Goal: Check status: Check status

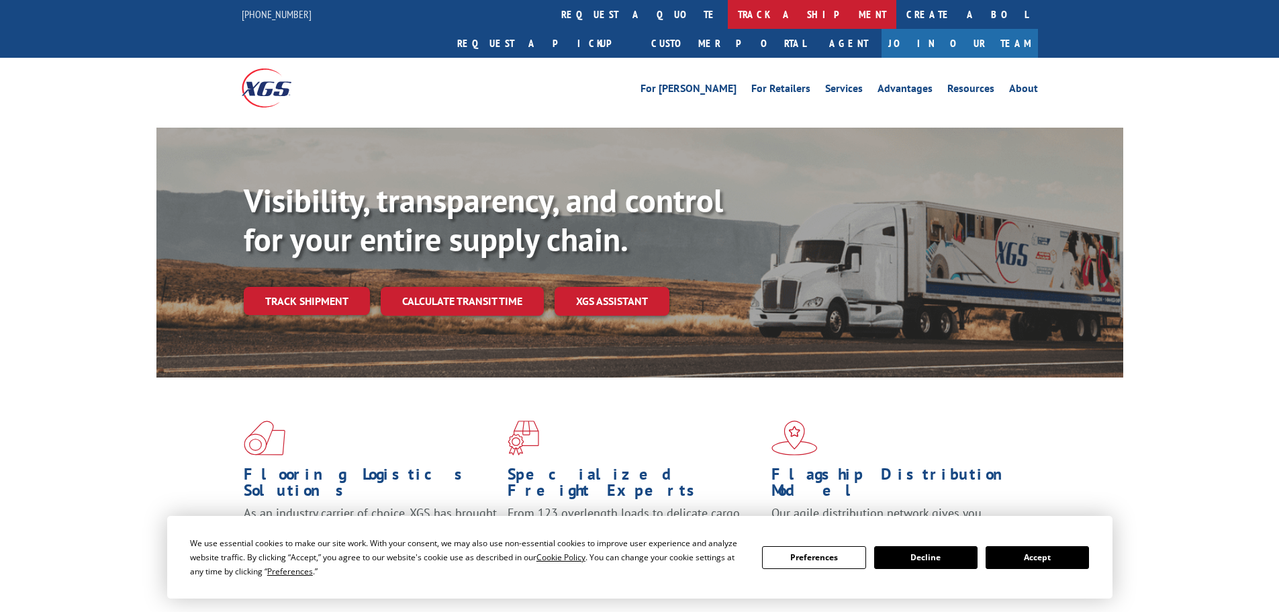
click at [728, 7] on link "track a shipment" at bounding box center [812, 14] width 168 height 29
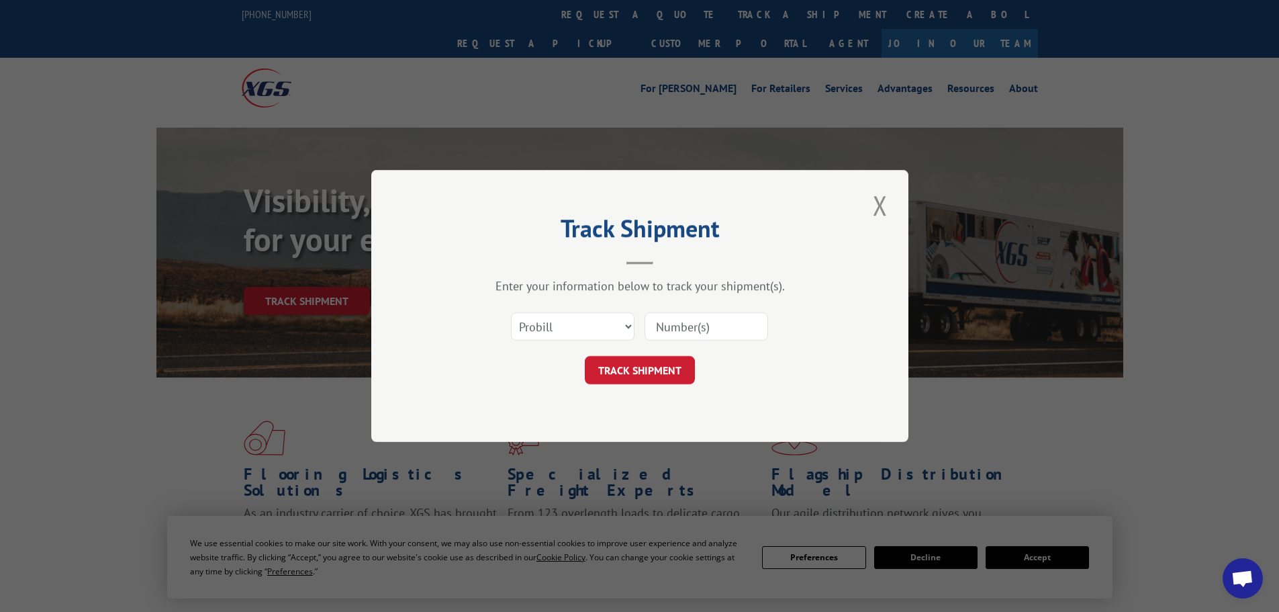
click at [712, 326] on input at bounding box center [706, 326] width 124 height 28
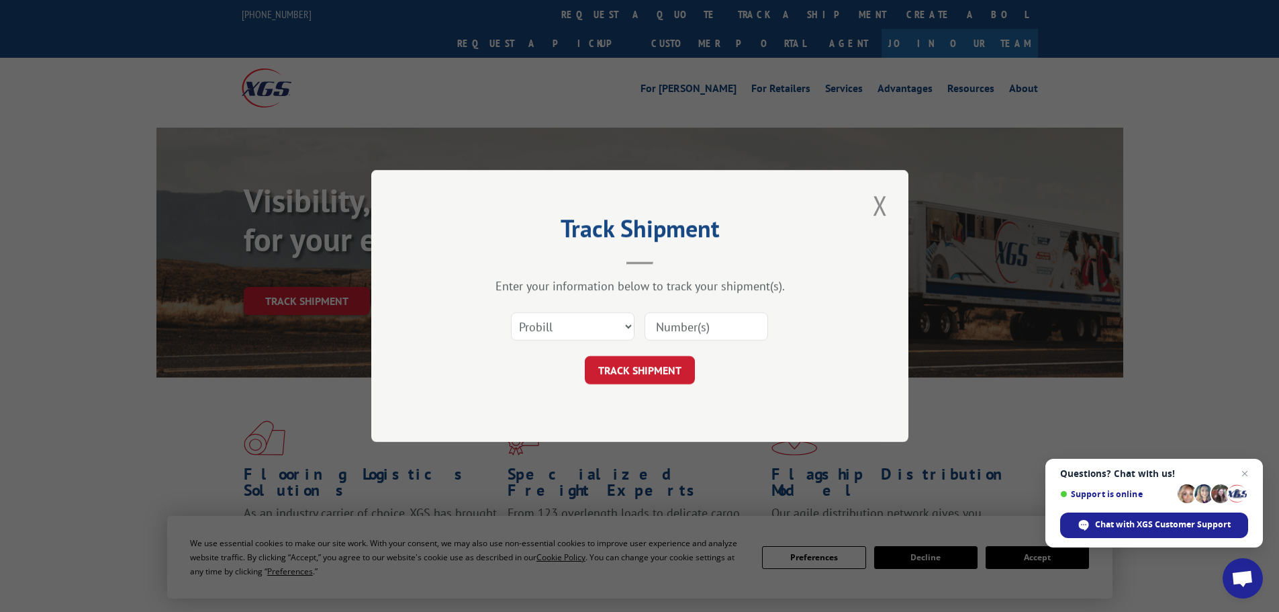
paste input "17308283"
type input "17308283"
click at [642, 361] on button "TRACK SHIPMENT" at bounding box center [640, 370] width 110 height 28
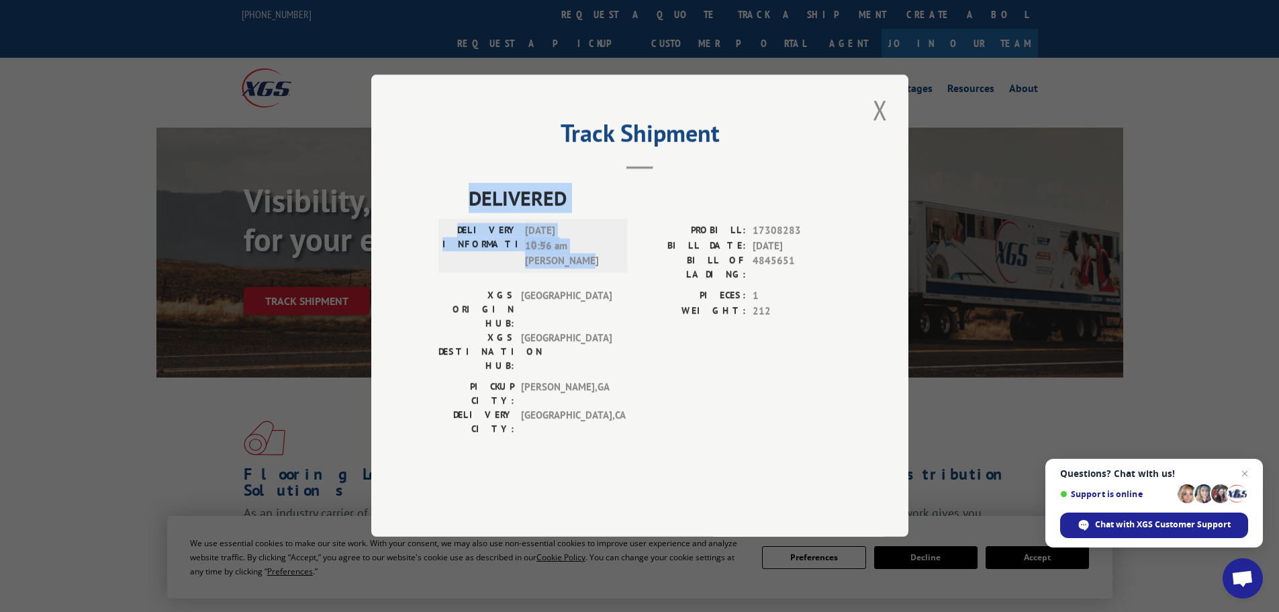
drag, startPoint x: 595, startPoint y: 303, endPoint x: 458, endPoint y: 242, distance: 150.2
click at [458, 242] on div "DELIVERED DELIVERY INFORMATION: [DATE] 10:56 am [PERSON_NAME] PROBILL: 17308283…" at bounding box center [639, 313] width 403 height 260
copy div "DELIVERED DELIVERY INFORMATION: [DATE] 10:56 am [PERSON_NAME]"
